Goal: Transaction & Acquisition: Purchase product/service

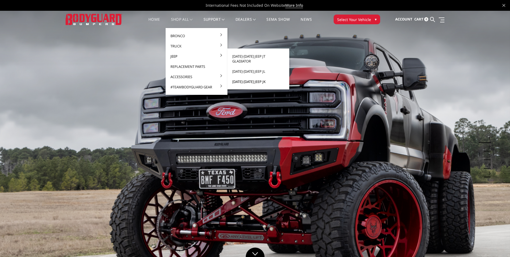
click at [260, 78] on link "[DATE]-[DATE] Jeep JK" at bounding box center [259, 81] width 58 height 10
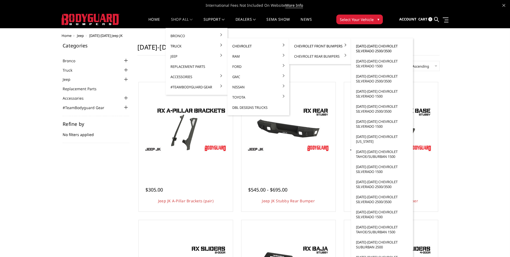
click at [371, 48] on link "[DATE]-[DATE] Chevrolet Silverado 2500/3500" at bounding box center [382, 48] width 58 height 15
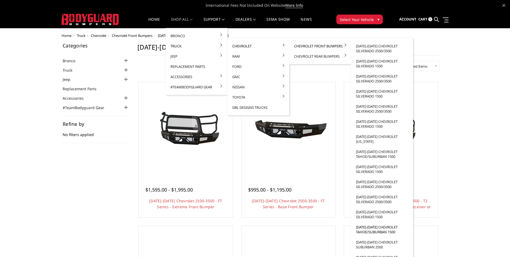
scroll to position [27, 0]
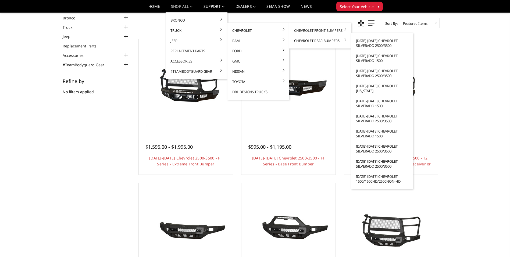
click at [377, 164] on link "[DATE]-[DATE] Chevrolet Silverado 2500/3500" at bounding box center [382, 163] width 58 height 15
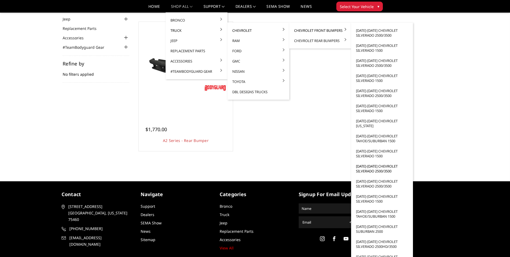
scroll to position [54, 0]
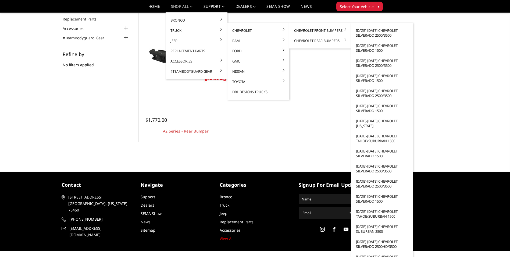
click at [372, 243] on link "[DATE]-[DATE] Chevrolet Silverado 2500HD/3500" at bounding box center [382, 243] width 58 height 15
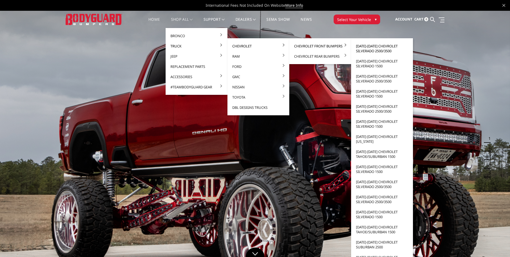
click at [366, 47] on link "[DATE]-[DATE] Chevrolet Silverado 2500/3500" at bounding box center [382, 48] width 58 height 15
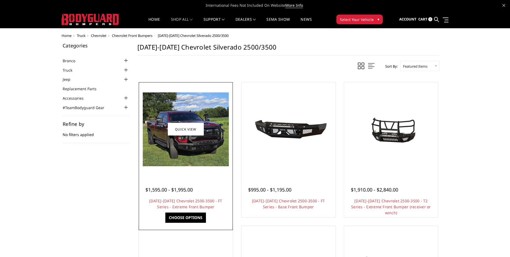
click at [175, 170] on div at bounding box center [185, 128] width 91 height 91
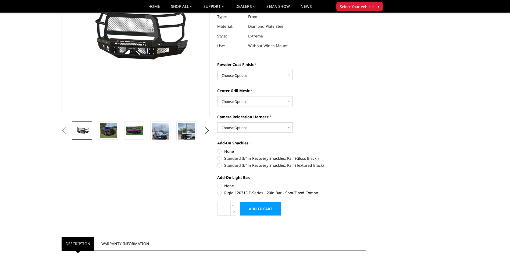
scroll to position [81, 0]
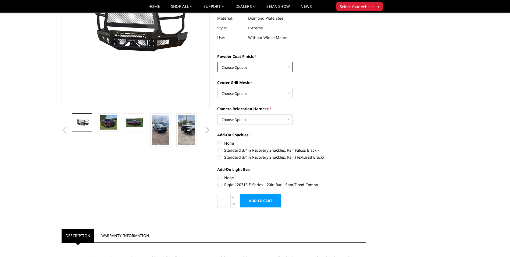
click at [257, 64] on select "Choose Options Bare Metal Gloss Black Powder Coat Textured Black Powder Coat" at bounding box center [254, 67] width 75 height 10
select select "3278"
click at [217, 62] on select "Choose Options Bare Metal Gloss Black Powder Coat Textured Black Powder Coat" at bounding box center [254, 67] width 75 height 10
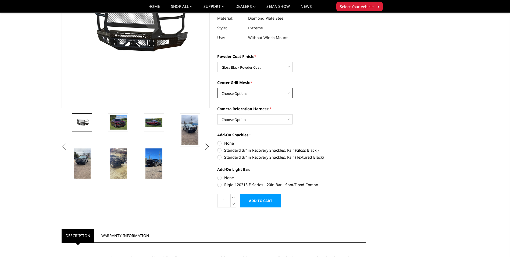
click at [269, 91] on select "Choose Options WITH Expanded Metal in Center Grill WITHOUT Expanded Metal in Ce…" at bounding box center [254, 93] width 75 height 10
select select "3280"
click at [217, 88] on select "Choose Options WITH Expanded Metal in Center Grill WITHOUT Expanded Metal in Ce…" at bounding box center [254, 93] width 75 height 10
click at [281, 121] on select "Choose Options WITH Camera Relocation Harness WITHOUT Camera Relocation Harness" at bounding box center [254, 119] width 75 height 10
select select "3282"
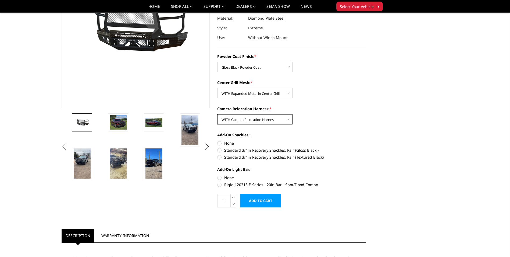
click at [217, 114] on select "Choose Options WITH Camera Relocation Harness WITHOUT Camera Relocation Harness" at bounding box center [254, 119] width 75 height 10
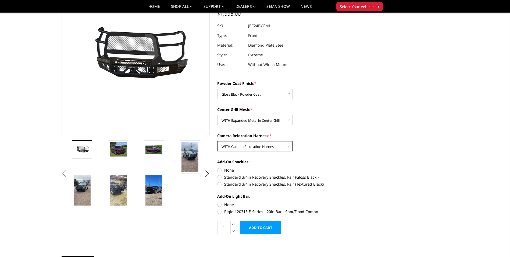
scroll to position [0, 0]
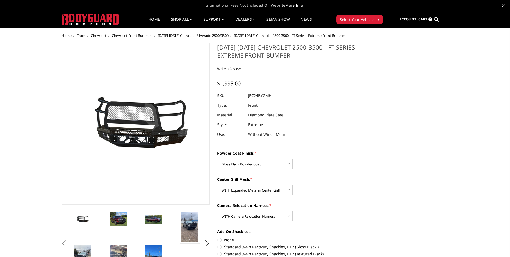
click at [123, 220] on img at bounding box center [118, 219] width 17 height 15
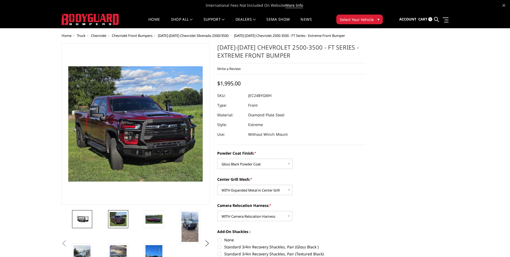
click at [88, 221] on img at bounding box center [82, 219] width 17 height 8
